Goal: Task Accomplishment & Management: Use online tool/utility

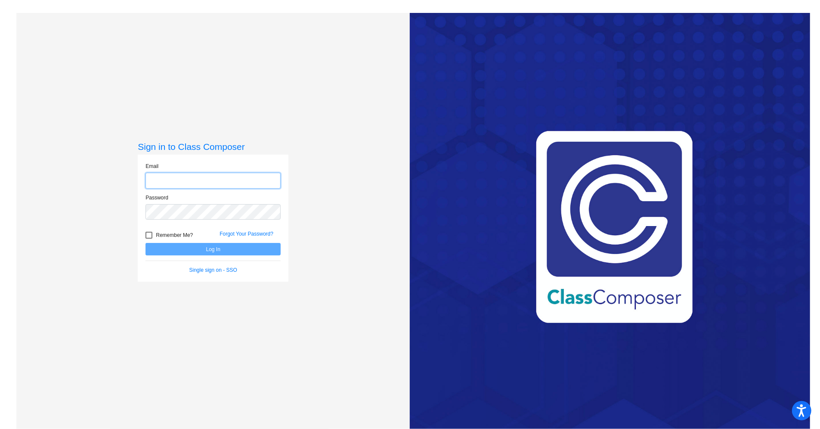
type input "[EMAIL_ADDRESS][DOMAIN_NAME]"
click at [218, 257] on form "Email [EMAIL_ADDRESS][DOMAIN_NAME] Password Remember Me? Forgot Your Password? …" at bounding box center [212, 217] width 135 height 111
click at [217, 249] on button "Log In" at bounding box center [212, 249] width 135 height 12
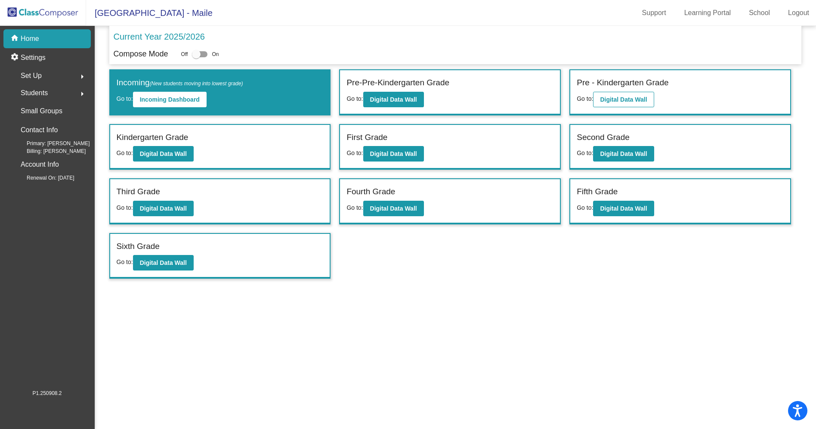
click at [618, 102] on b "Digital Data Wall" at bounding box center [623, 99] width 47 height 7
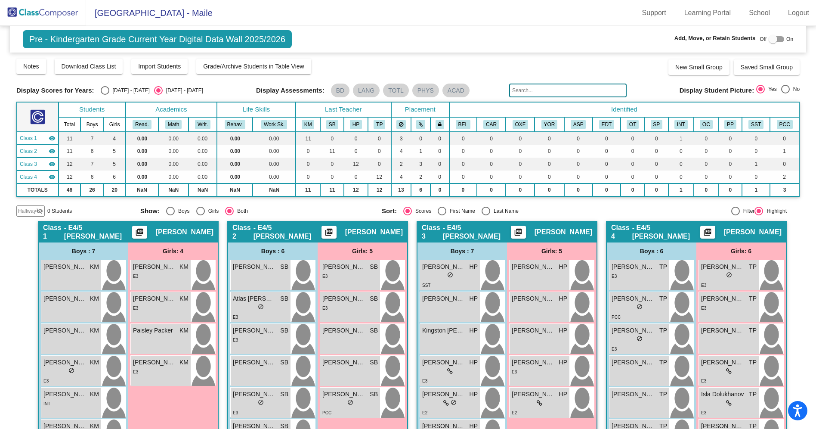
click at [496, 210] on div "Last Name" at bounding box center [504, 211] width 28 height 8
click at [486, 215] on input "Last Name" at bounding box center [485, 215] width 0 height 0
radio input "true"
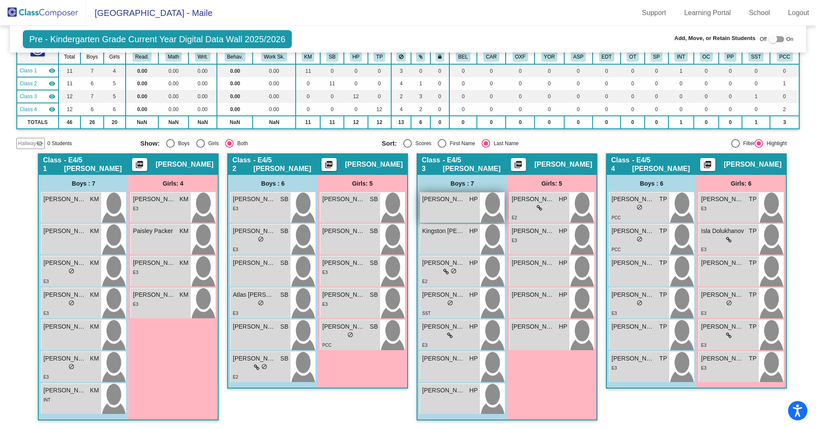
scroll to position [66, 0]
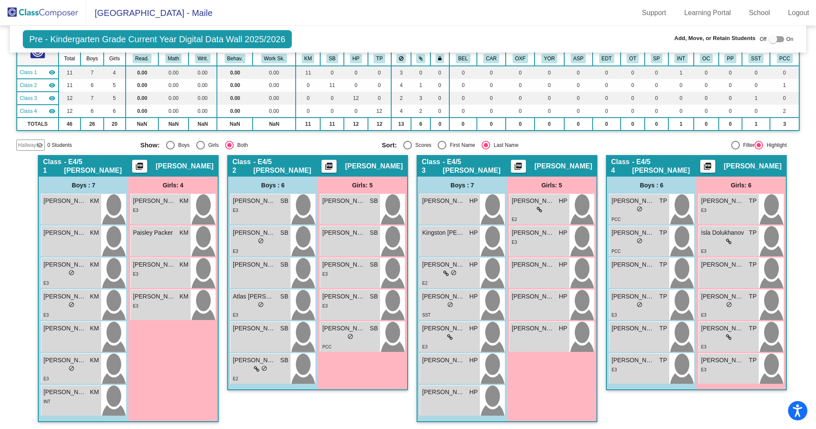
click at [42, 15] on img at bounding box center [43, 12] width 86 height 25
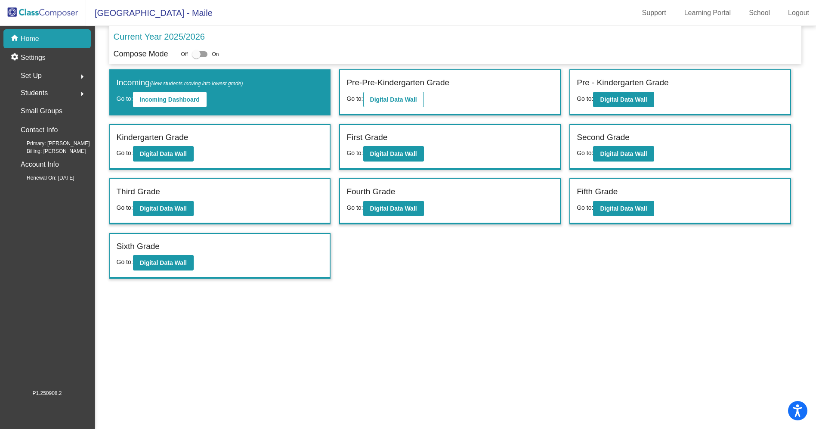
click at [416, 99] on b "Digital Data Wall" at bounding box center [393, 99] width 47 height 7
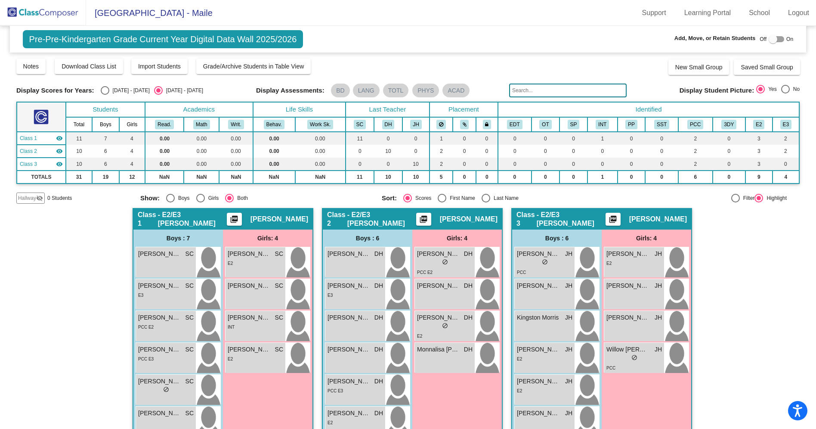
click at [491, 198] on div "Last Name" at bounding box center [504, 198] width 28 height 8
click at [486, 202] on input "Last Name" at bounding box center [485, 202] width 0 height 0
radio input "true"
click at [261, 293] on div "INT" at bounding box center [256, 294] width 56 height 9
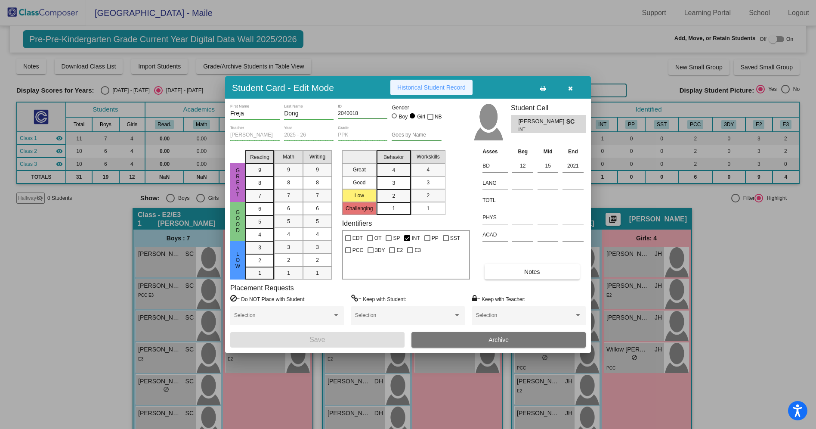
click at [441, 92] on button "Historical Student Record" at bounding box center [431, 87] width 82 height 15
click at [443, 94] on button "Historical Student Record" at bounding box center [431, 87] width 82 height 15
click at [567, 89] on button "button" at bounding box center [570, 87] width 28 height 15
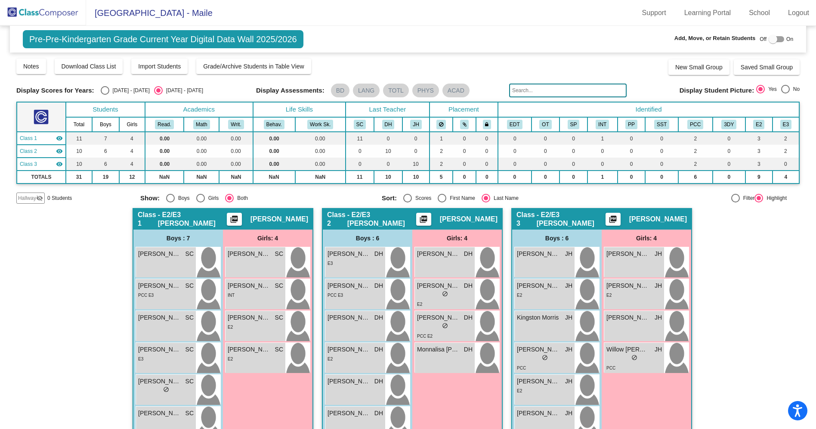
click at [54, 11] on img at bounding box center [43, 12] width 86 height 25
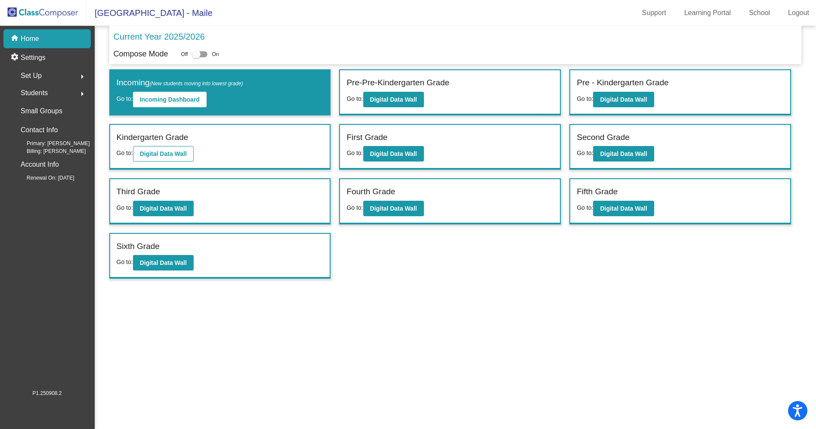
click at [187, 152] on b "Digital Data Wall" at bounding box center [163, 153] width 47 height 7
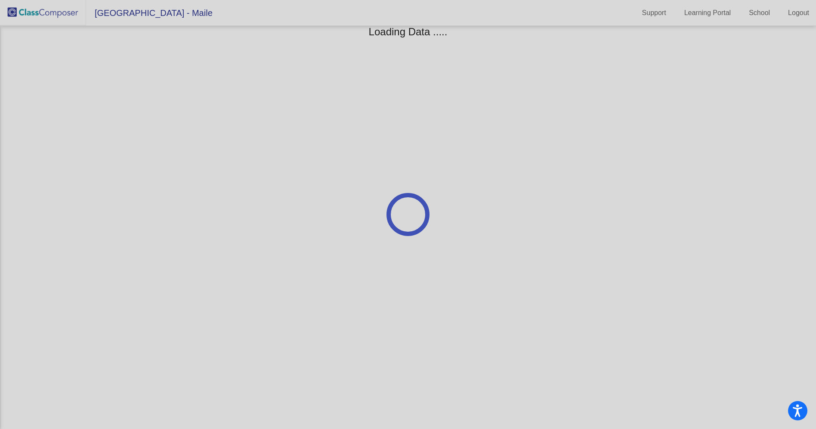
click at [188, 152] on div at bounding box center [408, 214] width 816 height 429
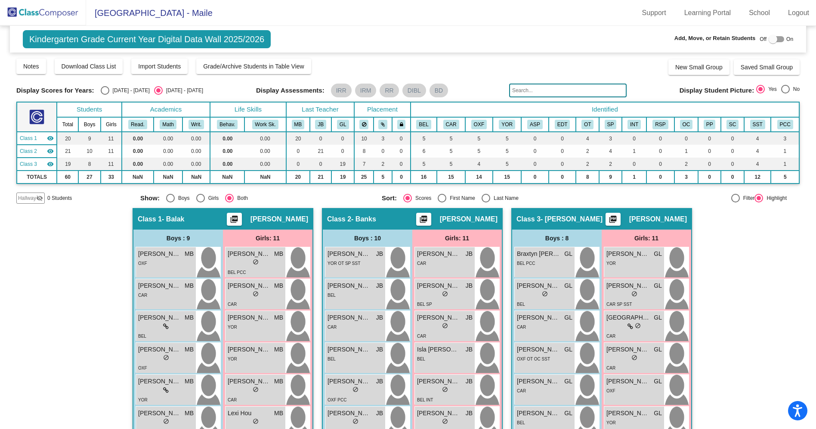
click at [494, 198] on div "Last Name" at bounding box center [504, 198] width 28 height 8
click at [486, 202] on input "Last Name" at bounding box center [485, 202] width 0 height 0
radio input "true"
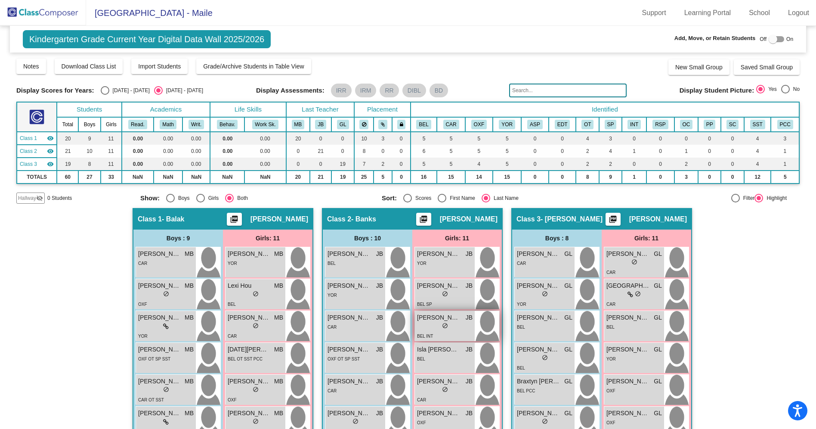
click at [442, 322] on span "do_not_disturb_alt" at bounding box center [445, 325] width 6 height 6
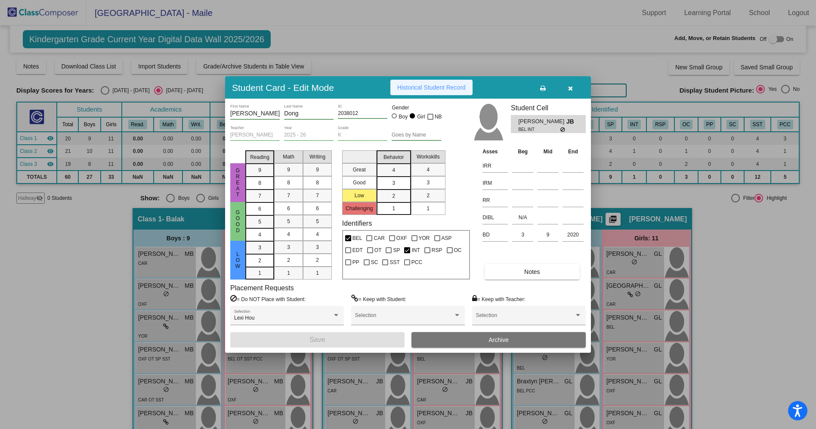
click at [445, 86] on span "Historical Student Record" at bounding box center [431, 87] width 68 height 7
